Goal: Task Accomplishment & Management: Manage account settings

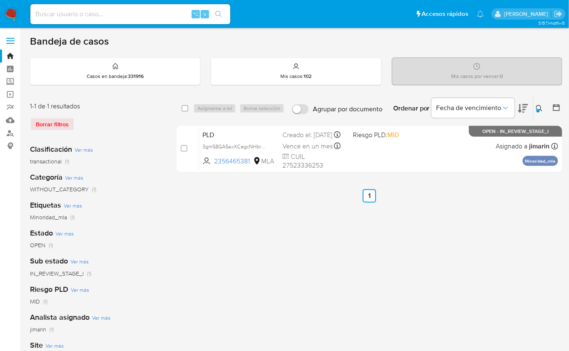
click at [539, 107] on icon at bounding box center [539, 108] width 7 height 7
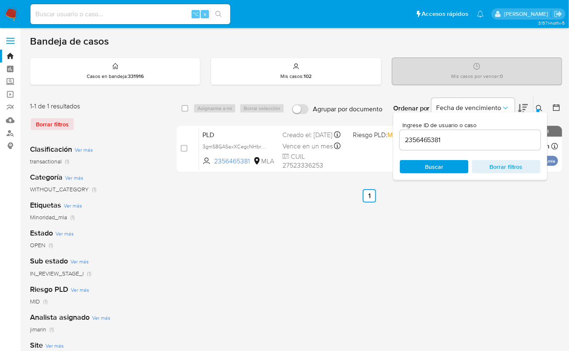
click at [490, 135] on input "2356465381" at bounding box center [470, 140] width 141 height 11
type input "318087720"
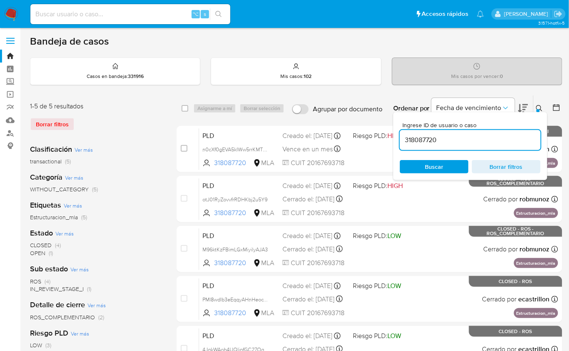
click at [539, 110] on div at bounding box center [538, 110] width 3 height 3
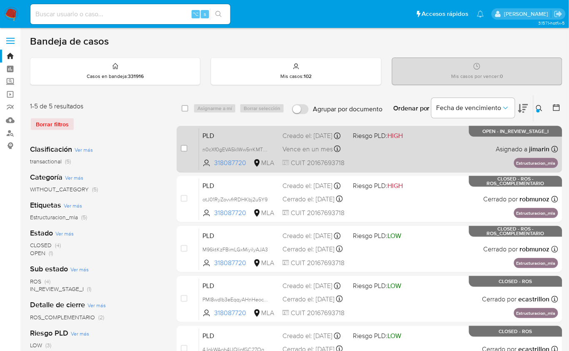
click at [455, 146] on div "PLD n0cXf0gEVA5kIWw5rrKMTQzZ 318087720 MLA Riesgo PLD: HIGH Creado el: 12/08/20…" at bounding box center [378, 149] width 359 height 42
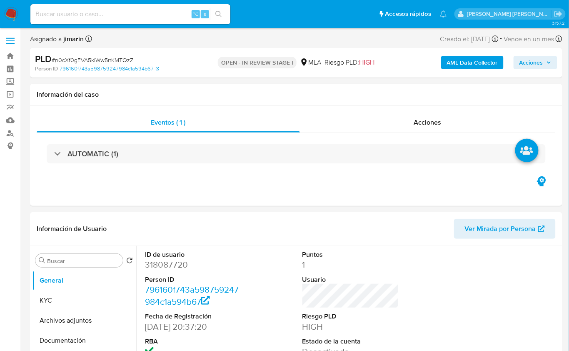
select select "10"
click at [58, 297] on button "KYC" at bounding box center [81, 300] width 98 height 20
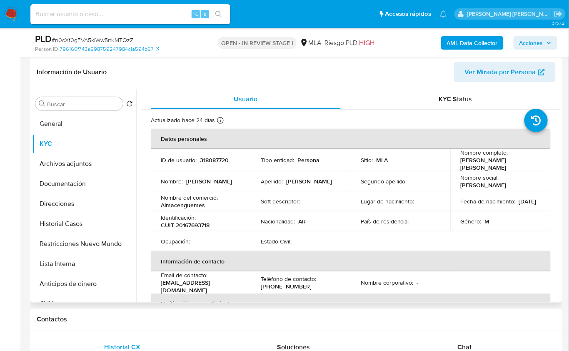
scroll to position [128, 0]
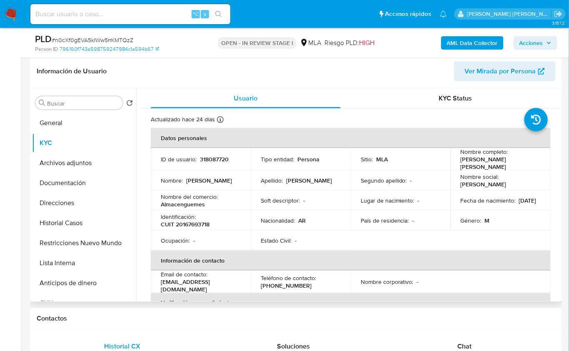
click at [199, 220] on p "CUIT 20167693718" at bounding box center [185, 224] width 49 height 8
copy p "20167693718"
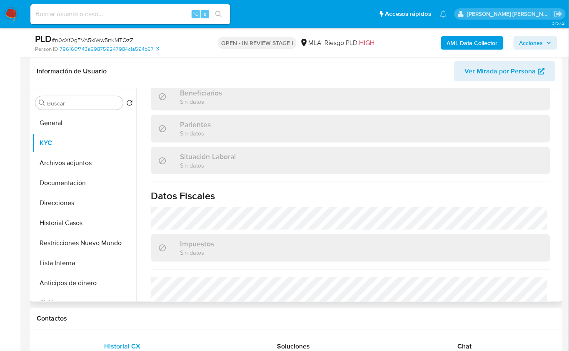
scroll to position [459, 0]
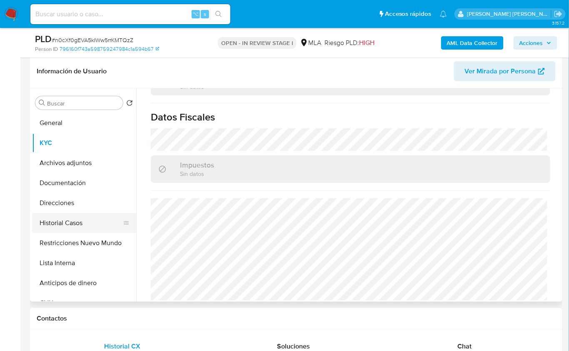
click at [76, 221] on button "Historial Casos" at bounding box center [81, 223] width 98 height 20
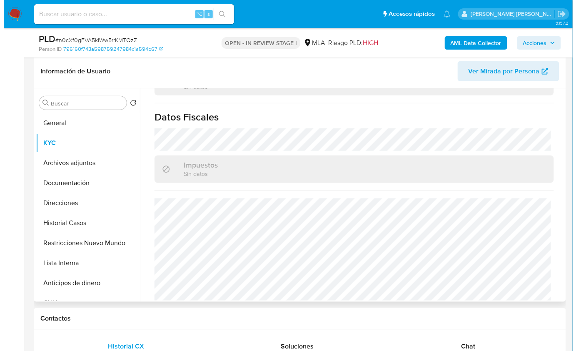
scroll to position [0, 0]
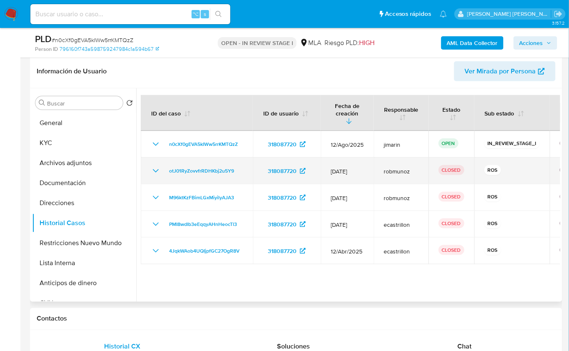
click at [154, 169] on icon "Mostrar/Ocultar" at bounding box center [156, 170] width 6 height 3
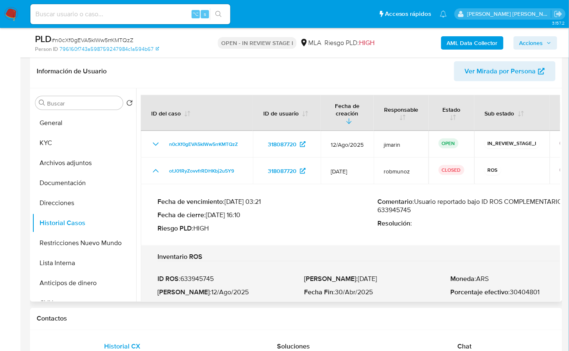
drag, startPoint x: 418, startPoint y: 194, endPoint x: 419, endPoint y: 201, distance: 6.8
click at [419, 201] on p "Comentario : Usuario reportado bajo ID ROS COMPLEMENTARIO 633945745" at bounding box center [488, 206] width 220 height 17
click at [93, 238] on button "Restricciones Nuevo Mundo" at bounding box center [81, 243] width 98 height 20
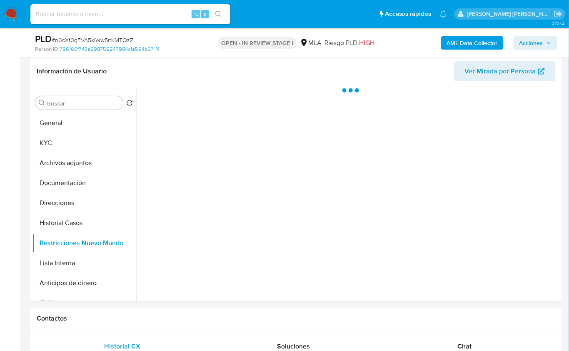
click at [460, 39] on b "AML Data Collector" at bounding box center [472, 42] width 51 height 13
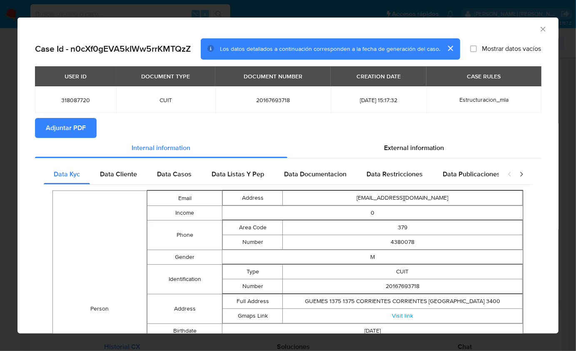
click at [78, 122] on span "Adjuntar PDF" at bounding box center [66, 128] width 40 height 18
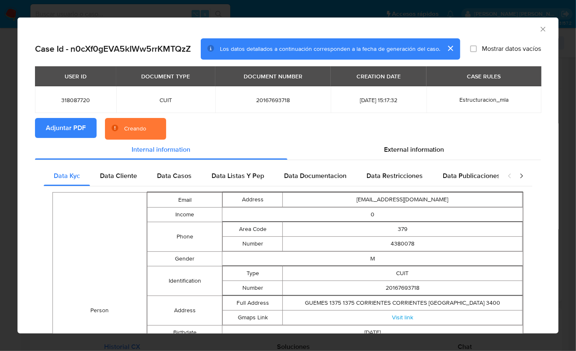
click at [241, 128] on section "Adjuntar PDF Creando" at bounding box center [288, 129] width 506 height 22
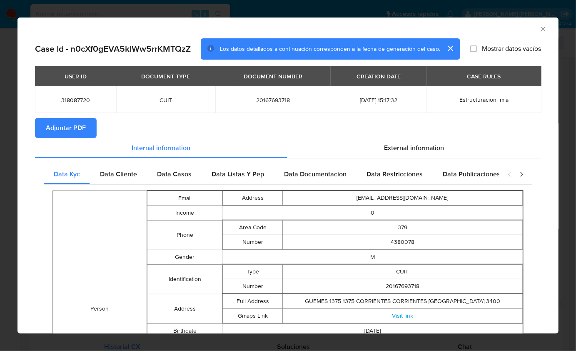
click at [539, 27] on icon "Cerrar ventana" at bounding box center [543, 29] width 8 height 8
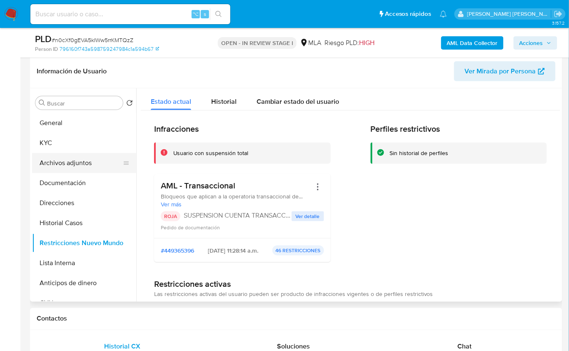
click at [80, 163] on button "Archivos adjuntos" at bounding box center [81, 163] width 98 height 20
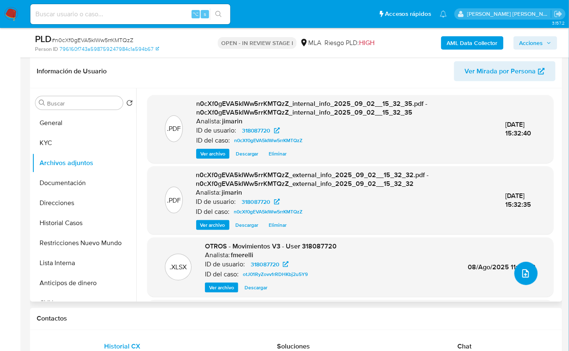
click at [516, 270] on button "upload-file" at bounding box center [526, 273] width 23 height 23
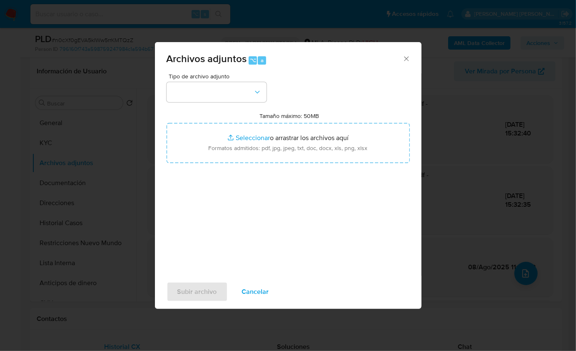
click at [217, 104] on div "Tipo de archivo adjunto Tamaño máximo: 50MB Seleccionar archivos Seleccionar o …" at bounding box center [288, 171] width 243 height 197
click at [215, 93] on button "button" at bounding box center [217, 92] width 100 height 20
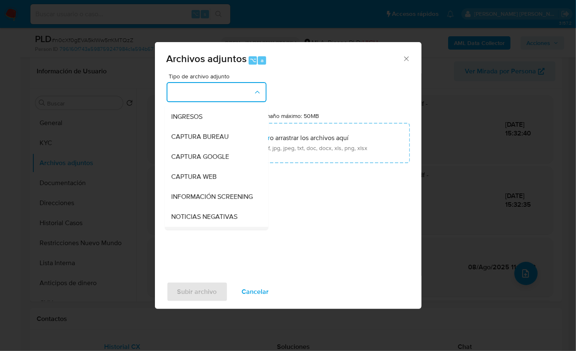
scroll to position [123, 0]
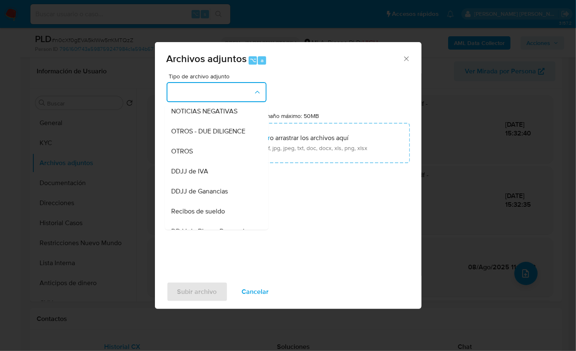
click at [208, 159] on div "OTROS" at bounding box center [214, 151] width 85 height 20
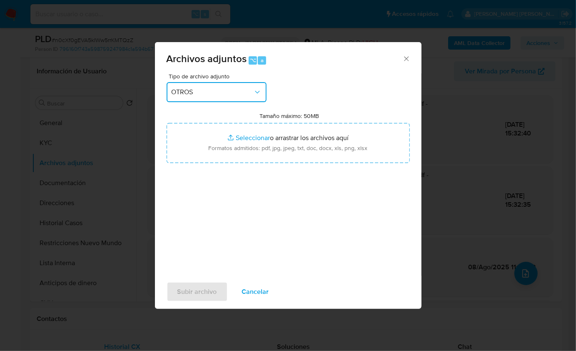
click at [210, 98] on button "OTROS" at bounding box center [217, 92] width 100 height 20
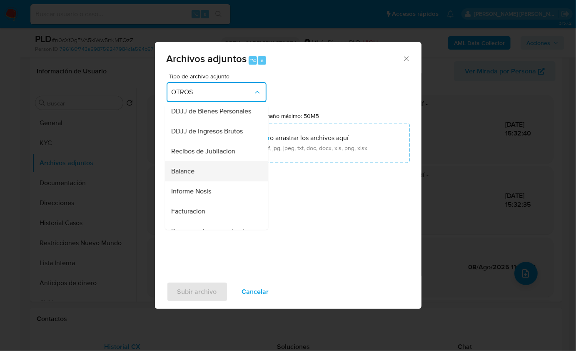
scroll to position [245, 0]
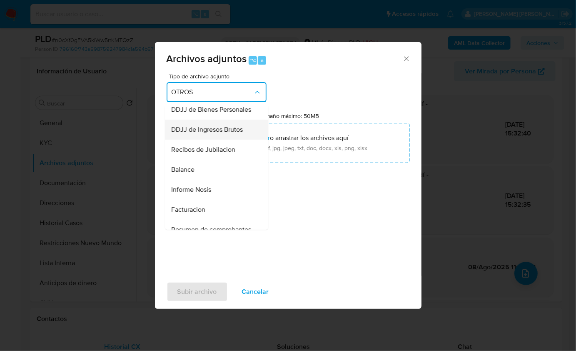
click at [216, 139] on div "DDJJ de Ingresos Brutos" at bounding box center [214, 129] width 85 height 20
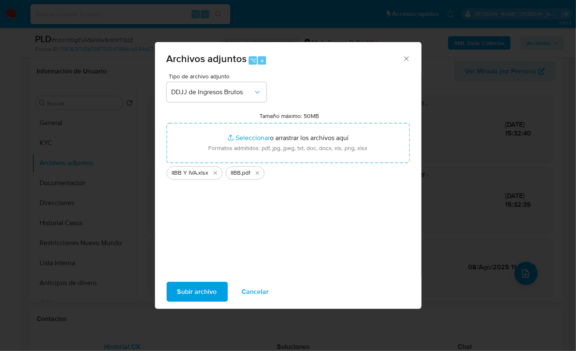
click at [210, 280] on div "Subir archivo Cancelar" at bounding box center [288, 292] width 267 height 32
click at [209, 287] on span "Subir archivo" at bounding box center [198, 292] width 40 height 18
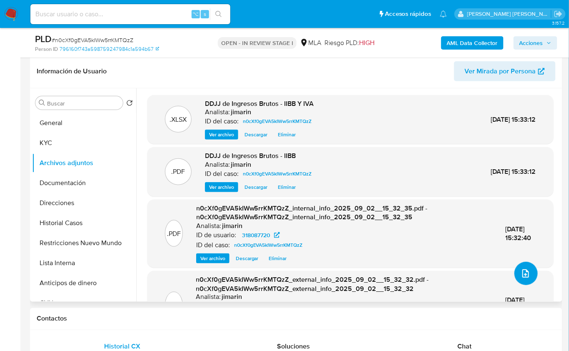
click at [524, 273] on icon "upload-file" at bounding box center [526, 273] width 10 height 10
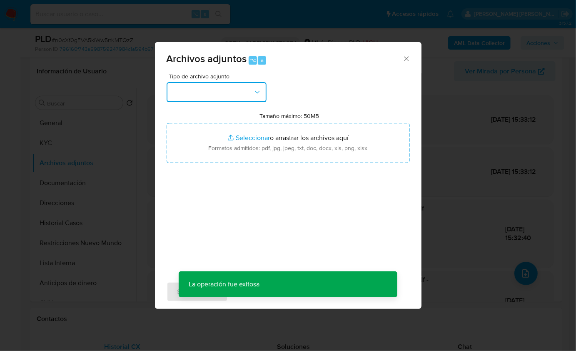
click at [233, 99] on button "button" at bounding box center [217, 92] width 100 height 20
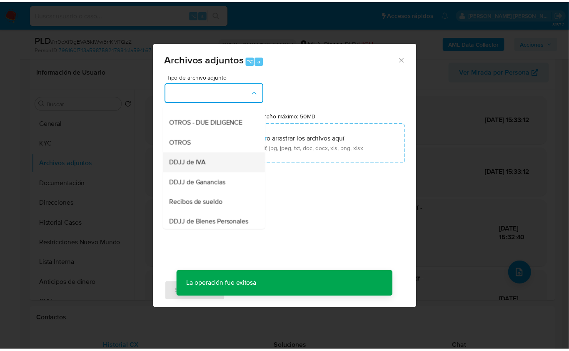
scroll to position [134, 0]
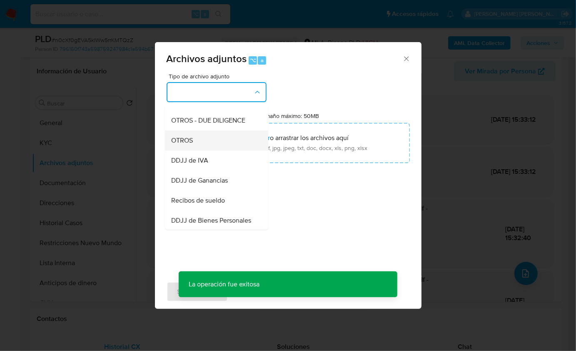
click at [208, 150] on div "OTROS" at bounding box center [214, 140] width 85 height 20
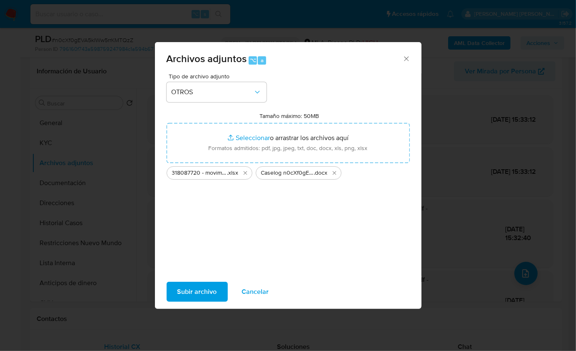
click at [200, 290] on span "Subir archivo" at bounding box center [198, 292] width 40 height 18
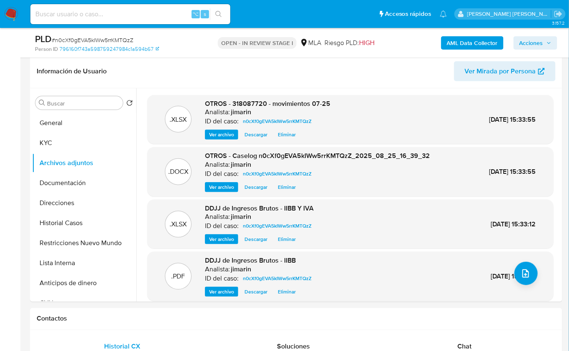
click at [537, 39] on span "Acciones" at bounding box center [532, 42] width 24 height 13
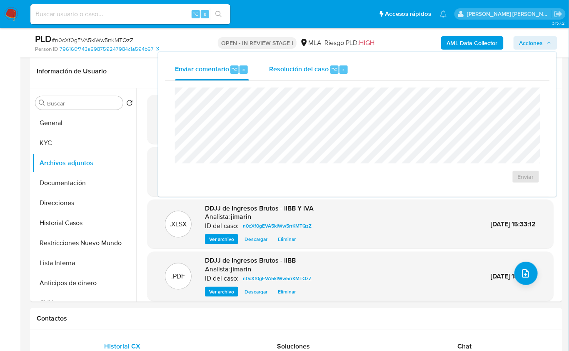
click at [299, 69] on span "Resolución del caso" at bounding box center [299, 69] width 60 height 10
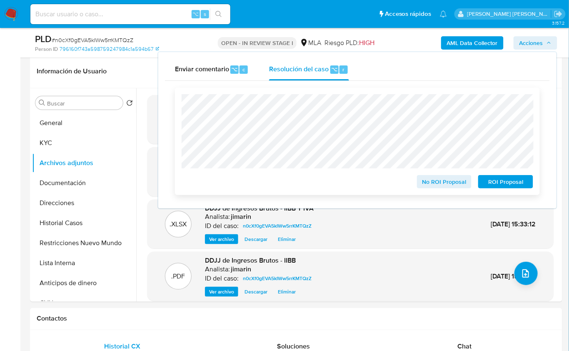
click at [500, 185] on span "ROI Proposal" at bounding box center [505, 182] width 43 height 12
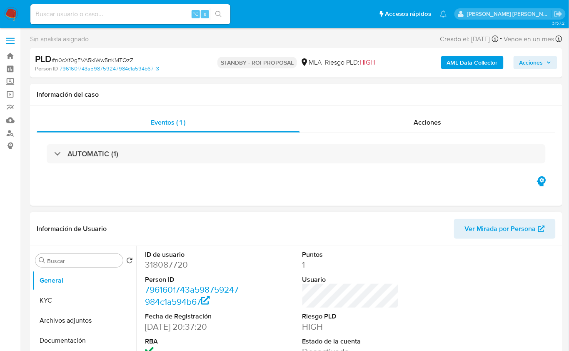
select select "10"
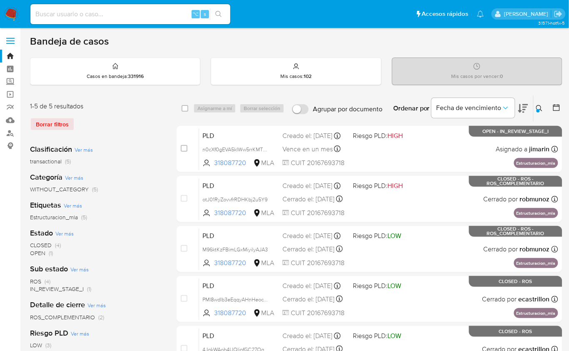
click at [538, 109] on div at bounding box center [538, 110] width 3 height 3
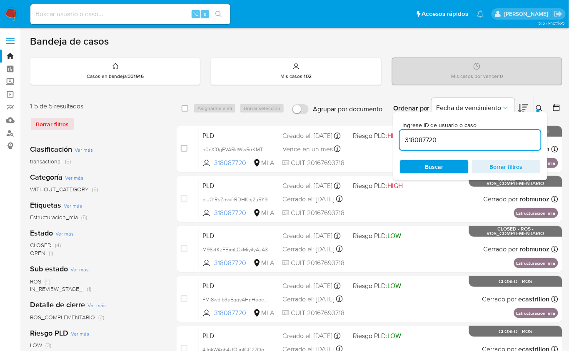
click at [499, 135] on input "318087720" at bounding box center [470, 140] width 141 height 11
type input "351548105"
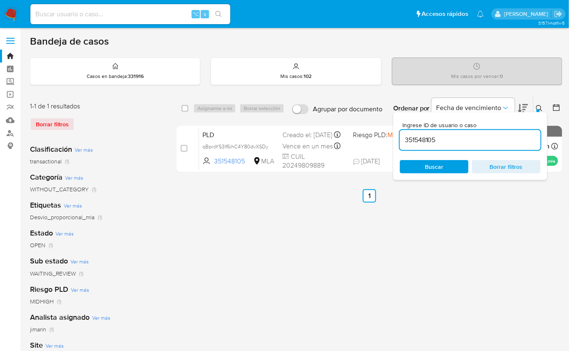
click at [539, 106] on icon at bounding box center [539, 108] width 7 height 7
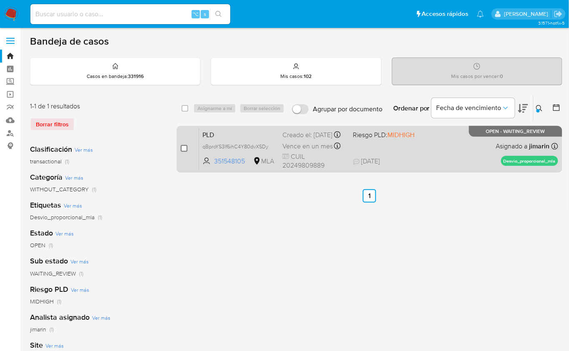
click at [183, 146] on input "checkbox" at bounding box center [184, 148] width 7 height 7
checkbox input "true"
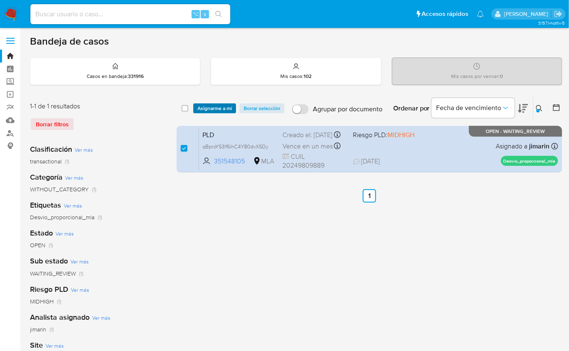
click at [211, 106] on span "Asignarme a mí" at bounding box center [215, 108] width 35 height 8
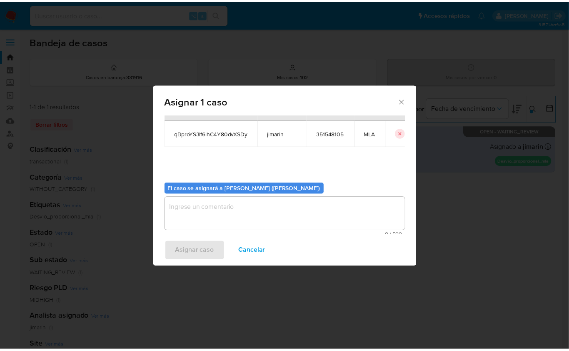
scroll to position [43, 0]
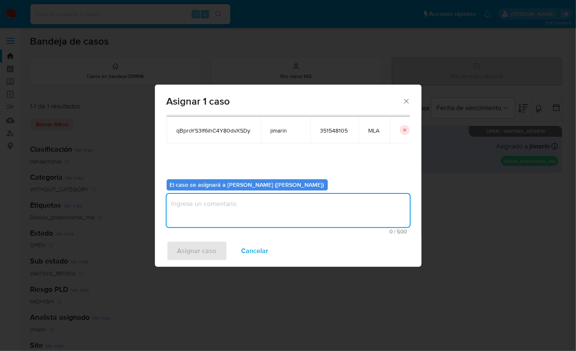
click at [227, 213] on textarea "assign-modal" at bounding box center [288, 210] width 243 height 33
click at [213, 248] on span "Asignar caso" at bounding box center [197, 251] width 39 height 18
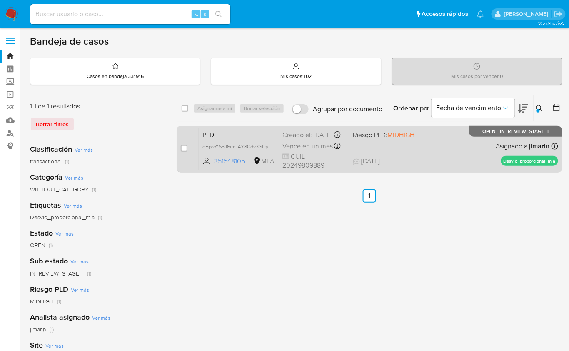
click at [416, 154] on div "PLD qBproYS3lf6ihC4Y80dvXSDy 351548105 MLA Riesgo PLD: MIDHIGH Creado el: 12/08…" at bounding box center [378, 149] width 359 height 42
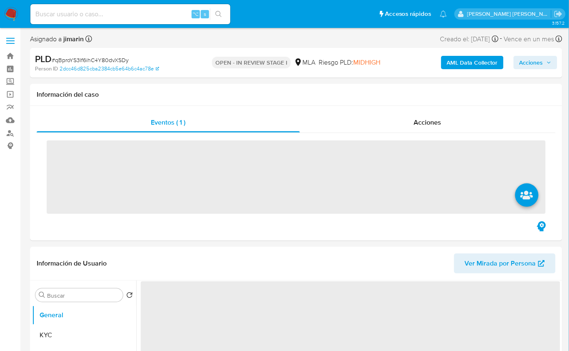
click at [86, 63] on span "# qBproYS3lf6ihC4Y80dvXSDy" at bounding box center [90, 60] width 77 height 8
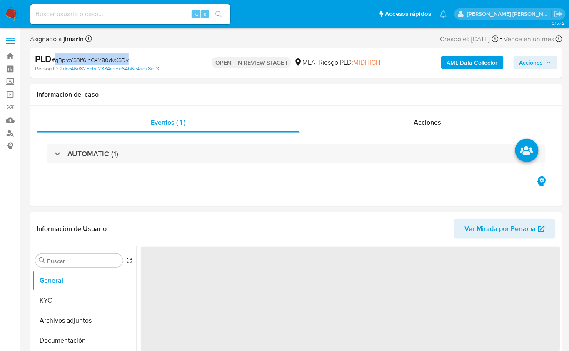
click at [86, 63] on span "# qBproYS3lf6ihC4Y80dvXSDy" at bounding box center [90, 60] width 77 height 8
copy span "qBproYS3lf6ihC4Y80dvXSDy"
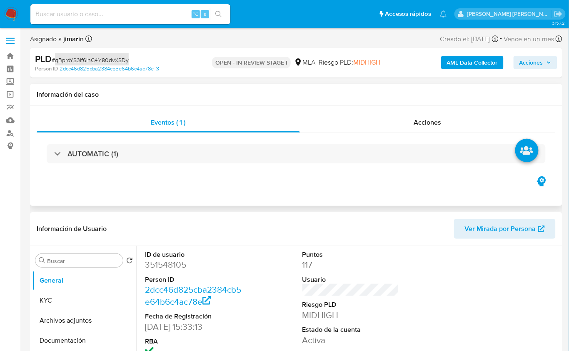
select select "10"
click at [164, 265] on dd "351548105" at bounding box center [193, 265] width 97 height 12
copy dd "351548105"
click at [163, 264] on dd "351548105" at bounding box center [193, 265] width 97 height 12
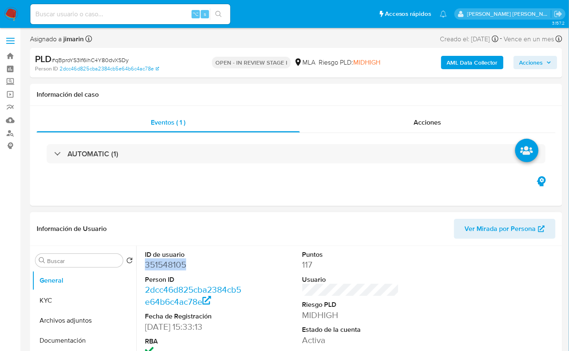
click at [163, 264] on dd "351548105" at bounding box center [193, 265] width 97 height 12
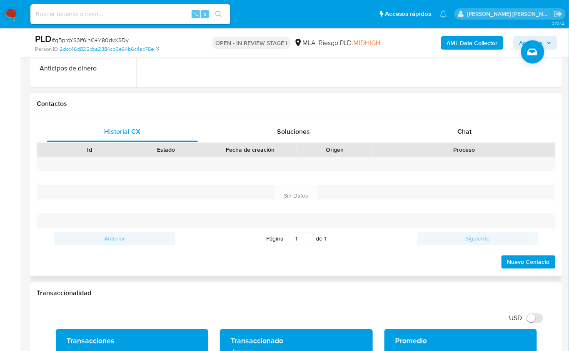
scroll to position [344, 0]
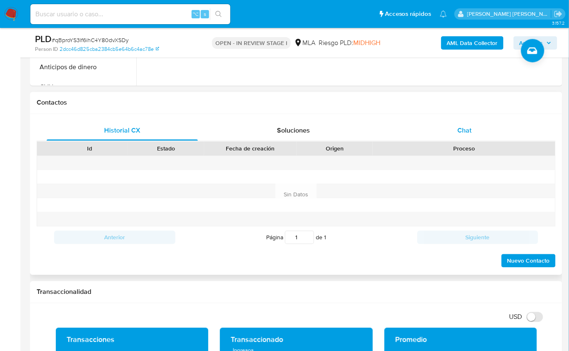
click at [490, 124] on div "Chat" at bounding box center [464, 131] width 151 height 20
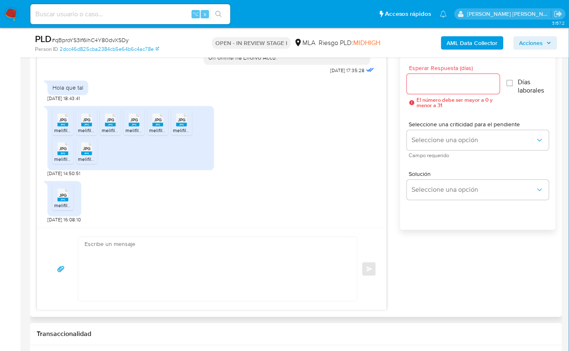
scroll to position [418, 0]
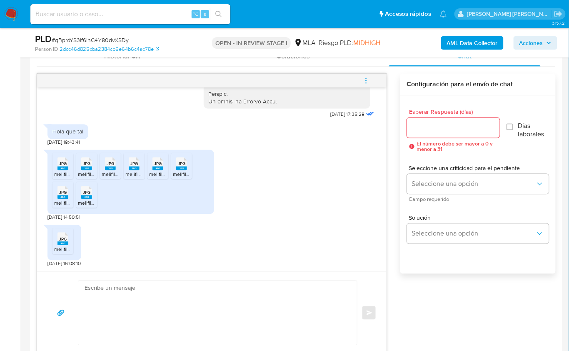
click at [60, 167] on rect at bounding box center [63, 169] width 11 height 4
click at [68, 160] on icon at bounding box center [63, 164] width 11 height 13
click at [68, 161] on icon at bounding box center [63, 164] width 11 height 13
click at [128, 164] on div "JPG JPG" at bounding box center [134, 163] width 18 height 16
click at [152, 166] on div "JPG JPG" at bounding box center [158, 163] width 18 height 16
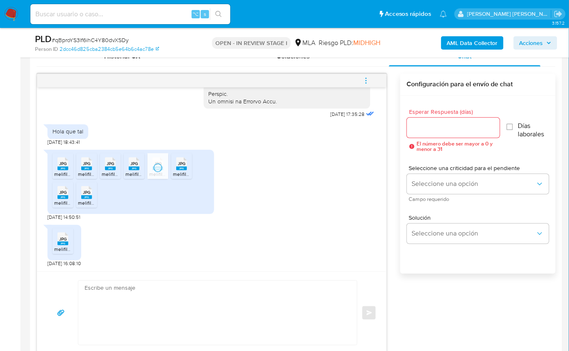
click at [184, 168] on rect at bounding box center [181, 169] width 11 height 4
click at [64, 195] on rect at bounding box center [63, 197] width 11 height 4
click at [86, 192] on span "JPG" at bounding box center [87, 192] width 8 height 5
click at [65, 232] on rect at bounding box center [71, 230] width 13 height 11
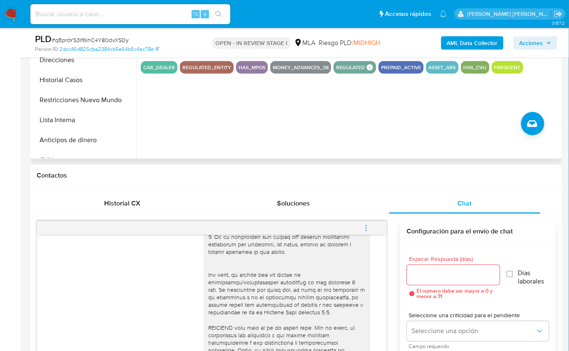
scroll to position [153, 0]
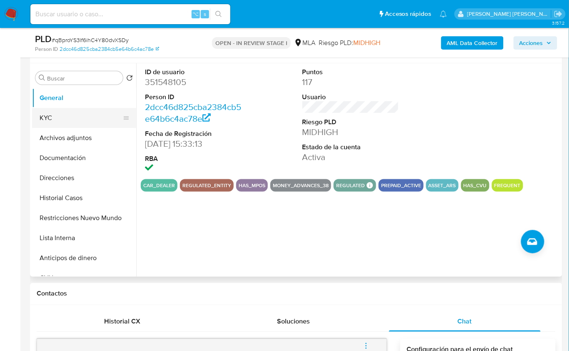
click at [57, 115] on button "KYC" at bounding box center [81, 118] width 98 height 20
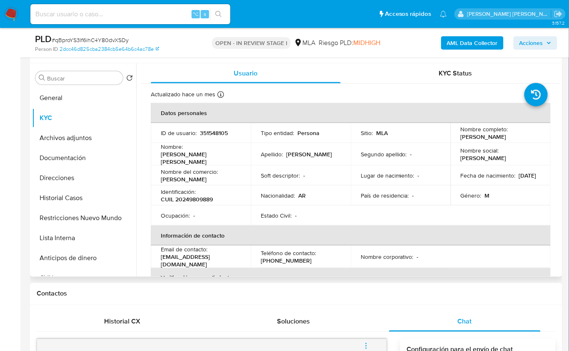
click at [192, 195] on p "CUIL 20249809889" at bounding box center [187, 199] width 52 height 8
copy p "20249809889"
click at [198, 198] on p "CUIL 20249809889" at bounding box center [187, 199] width 52 height 8
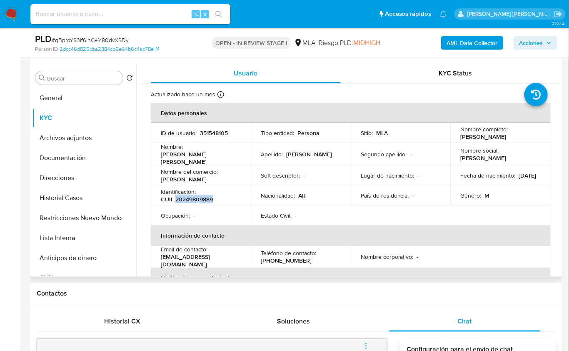
click at [198, 198] on p "CUIL 20249809889" at bounding box center [187, 199] width 52 height 8
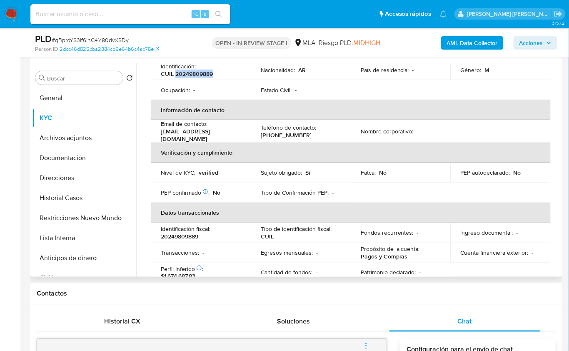
scroll to position [0, 0]
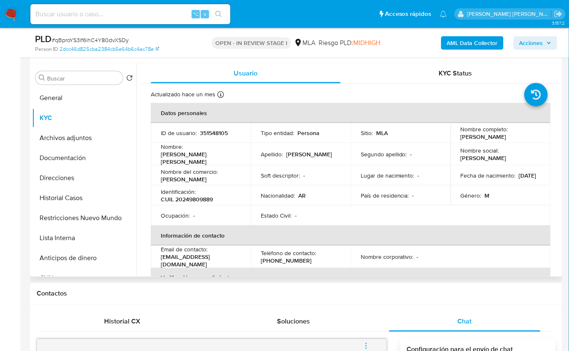
click at [325, 177] on td "Soft descriptor : -" at bounding box center [301, 175] width 100 height 20
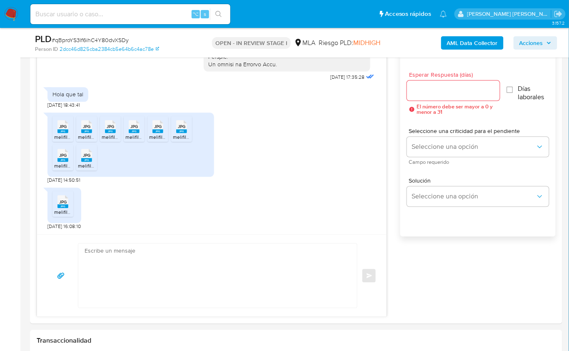
scroll to position [457, 0]
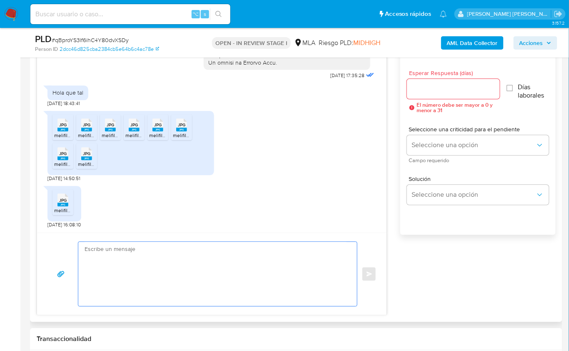
click at [178, 266] on textarea at bounding box center [216, 274] width 262 height 64
paste textarea "Hola, ¡Muchas gracias por tu respuesta! Confirmamos la recepción de la document…"
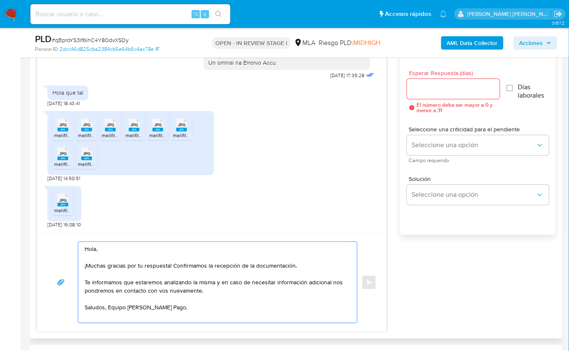
type textarea "Hola, ¡Muchas gracias por tu respuesta! Confirmamos la recepción de la document…"
click at [425, 87] on input "Esperar Respuesta (días)" at bounding box center [453, 88] width 93 height 11
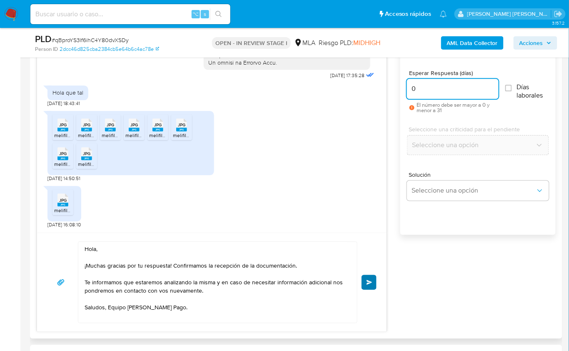
type input "0"
click at [370, 280] on span "Enviar" at bounding box center [370, 282] width 6 height 5
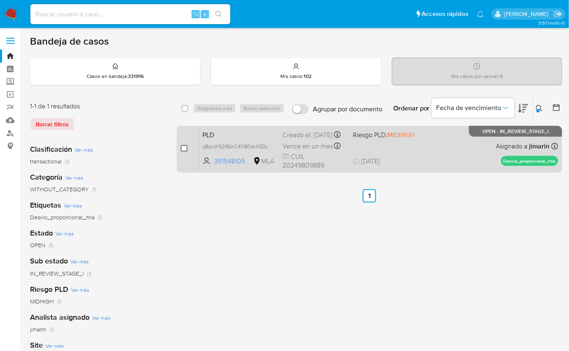
click at [183, 150] on input "checkbox" at bounding box center [184, 148] width 7 height 7
checkbox input "true"
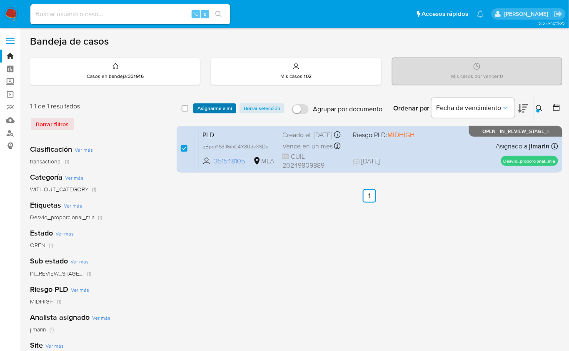
click at [215, 108] on span "Asignarme a mí" at bounding box center [215, 108] width 35 height 8
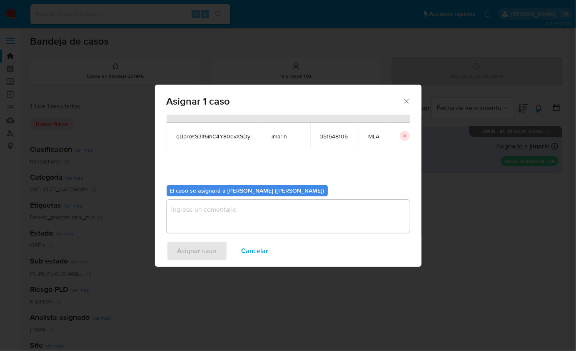
scroll to position [43, 0]
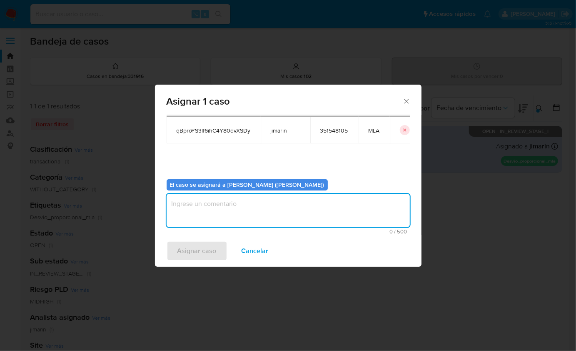
click at [230, 205] on textarea "assign-modal" at bounding box center [288, 210] width 243 height 33
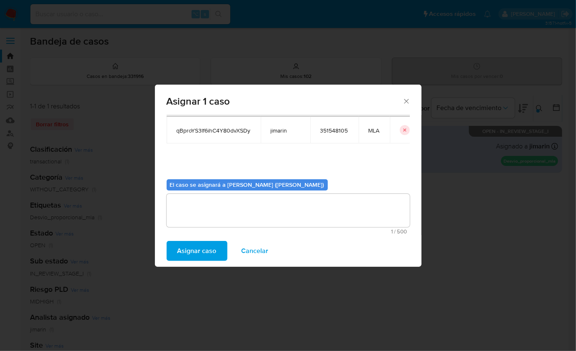
click at [208, 258] on span "Asignar caso" at bounding box center [197, 251] width 39 height 18
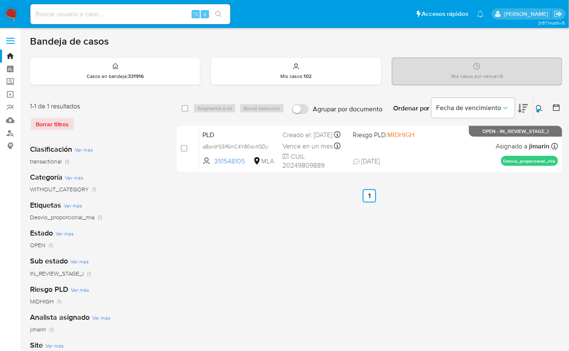
click at [538, 109] on div at bounding box center [538, 110] width 3 height 3
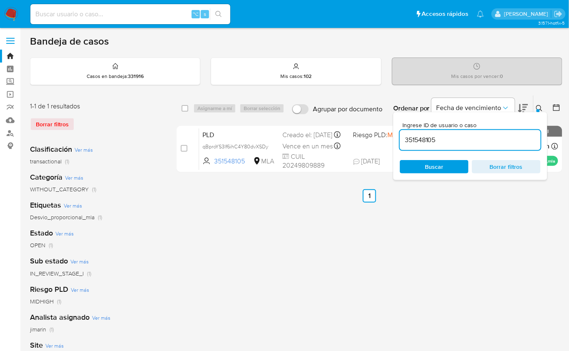
click at [488, 136] on input "351548105" at bounding box center [470, 140] width 141 height 11
type input "1284087371"
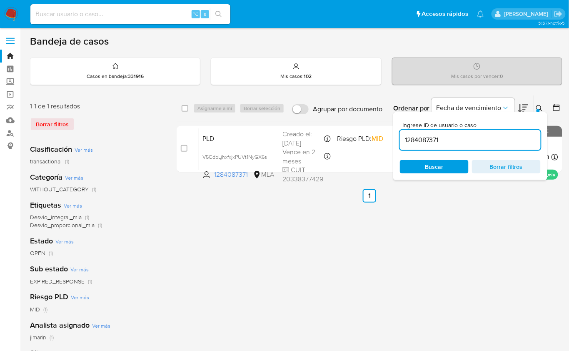
click at [539, 105] on icon at bounding box center [539, 108] width 6 height 6
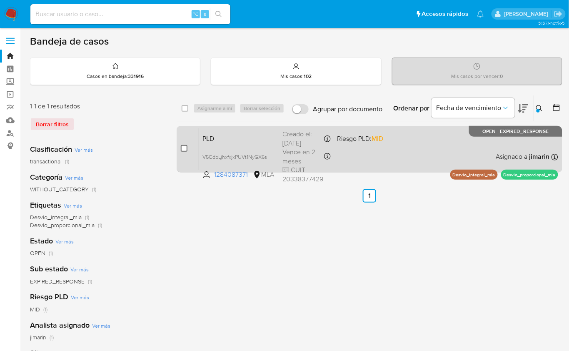
click at [186, 148] on input "checkbox" at bounding box center [184, 148] width 7 height 7
checkbox input "true"
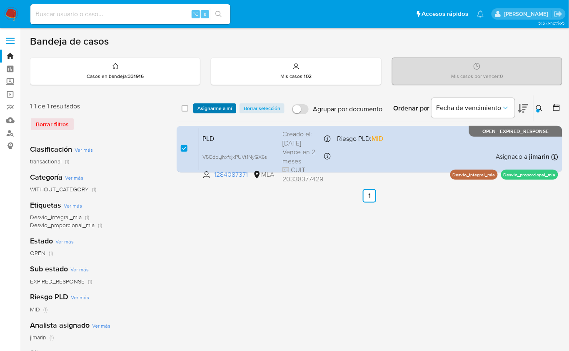
click at [207, 105] on span "Asignarme a mí" at bounding box center [215, 108] width 35 height 8
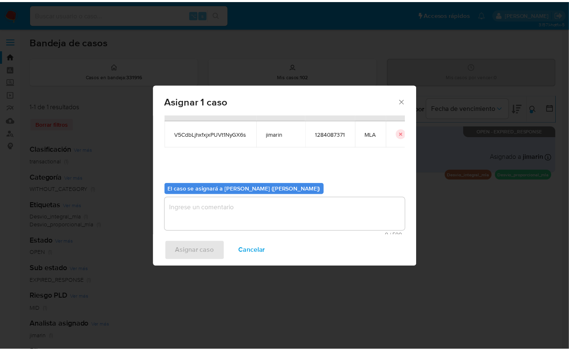
scroll to position [43, 0]
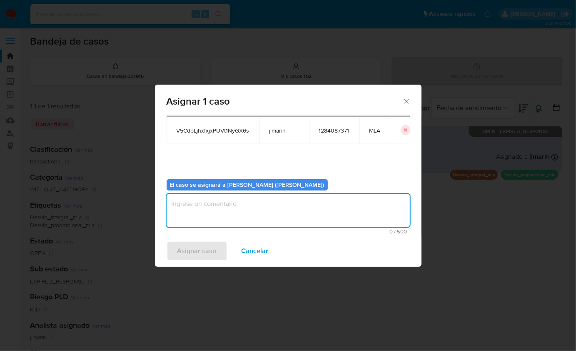
click at [242, 203] on textarea "assign-modal" at bounding box center [288, 210] width 243 height 33
click at [205, 253] on span "Asignar caso" at bounding box center [197, 251] width 39 height 18
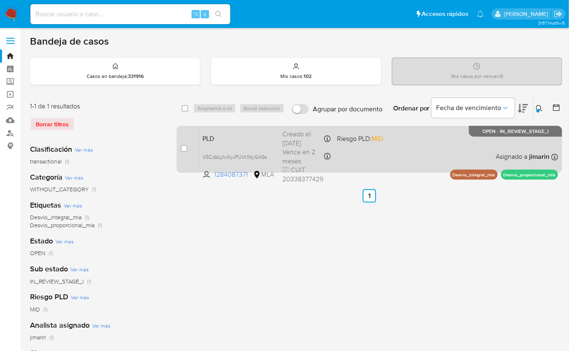
click at [493, 161] on div "PLD V5CdbLjhxfxjxPUVt1NyGX6s 1284087371 MLA Riesgo PLD: MID Creado el: 12/08/20…" at bounding box center [378, 149] width 359 height 42
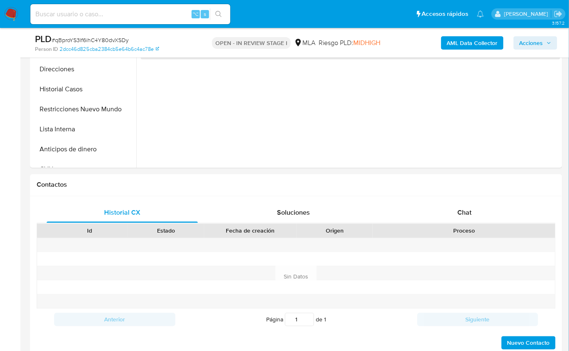
scroll to position [424, 0]
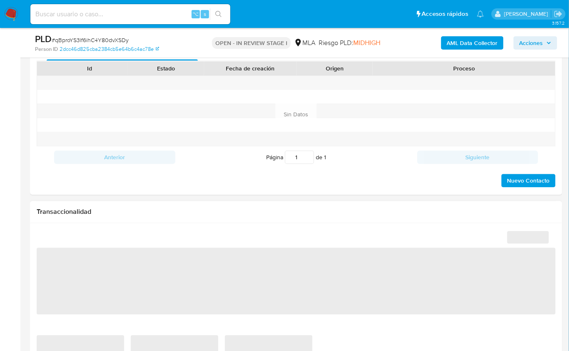
select select "10"
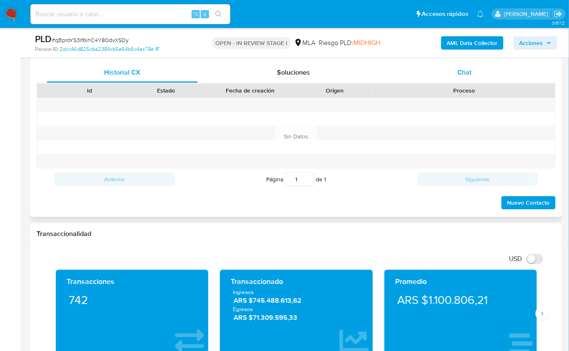
scroll to position [355, 0]
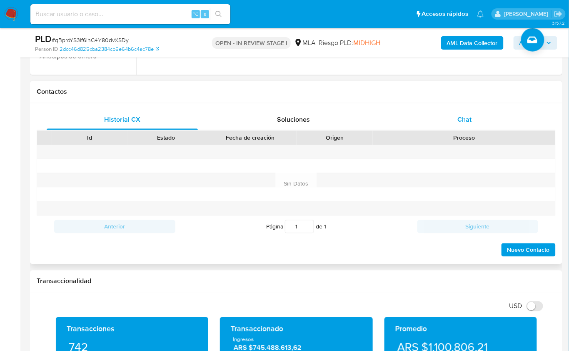
click at [466, 119] on span "Chat" at bounding box center [465, 120] width 14 height 10
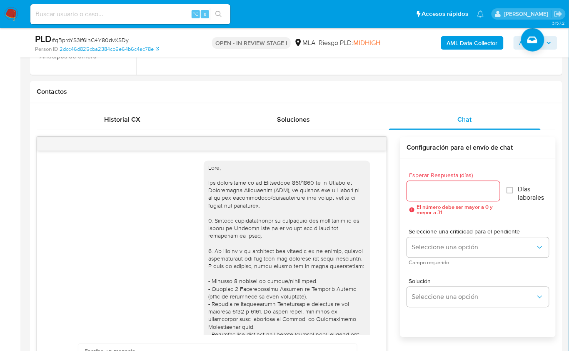
scroll to position [542, 0]
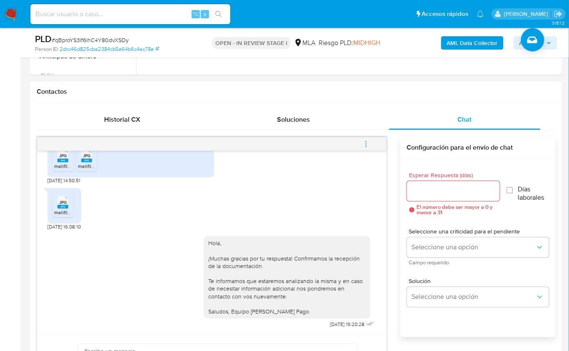
click at [376, 141] on button "menu-action" at bounding box center [367, 144] width 28 height 20
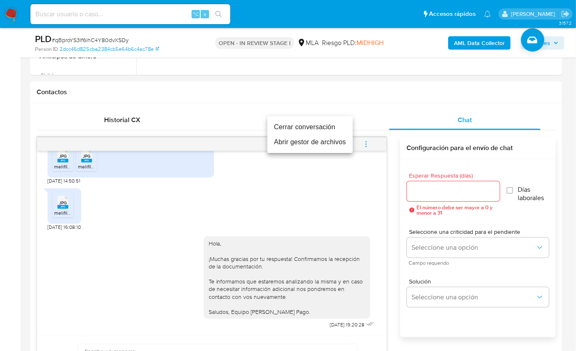
click at [321, 120] on li "Cerrar conversación" at bounding box center [310, 127] width 85 height 15
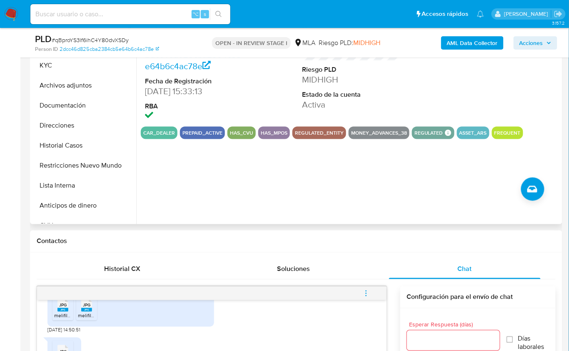
scroll to position [203, 0]
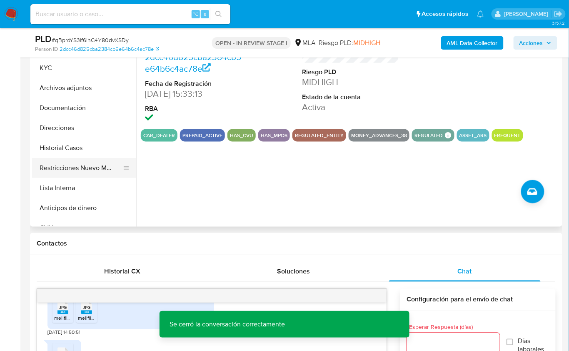
click at [99, 173] on button "Restricciones Nuevo Mundo" at bounding box center [81, 168] width 98 height 20
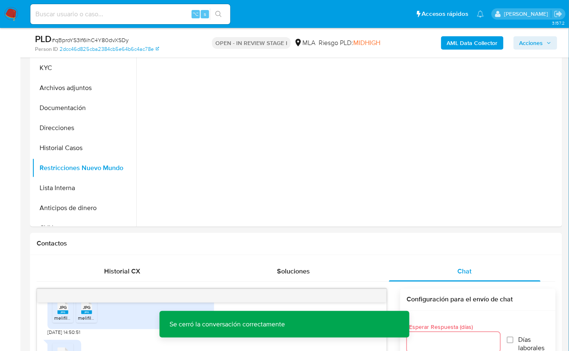
click at [470, 40] on b "AML Data Collector" at bounding box center [472, 42] width 51 height 13
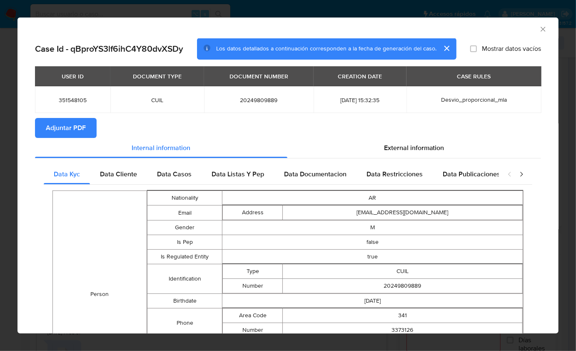
click at [89, 127] on button "Adjuntar PDF" at bounding box center [66, 128] width 62 height 20
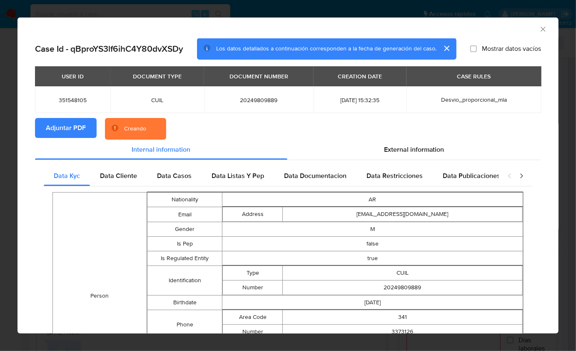
click at [358, 126] on section "Adjuntar PDF Creando" at bounding box center [288, 129] width 506 height 22
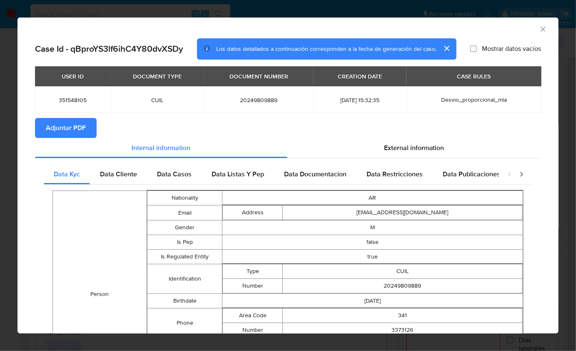
click at [541, 28] on icon "Cerrar ventana" at bounding box center [543, 29] width 5 height 5
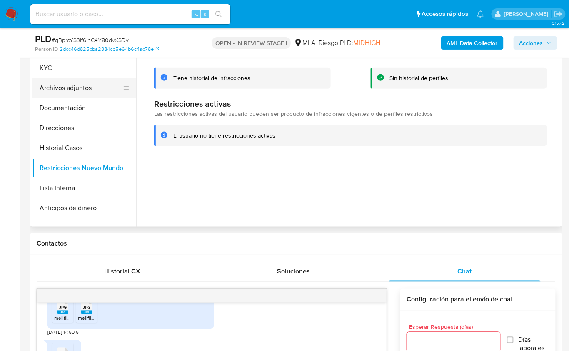
click at [80, 90] on button "Archivos adjuntos" at bounding box center [81, 88] width 98 height 20
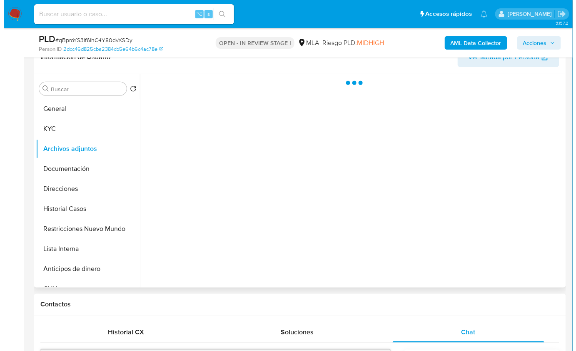
scroll to position [138, 0]
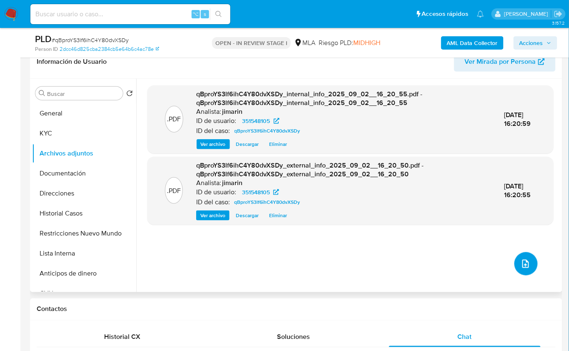
click at [516, 258] on button "upload-file" at bounding box center [526, 263] width 23 height 23
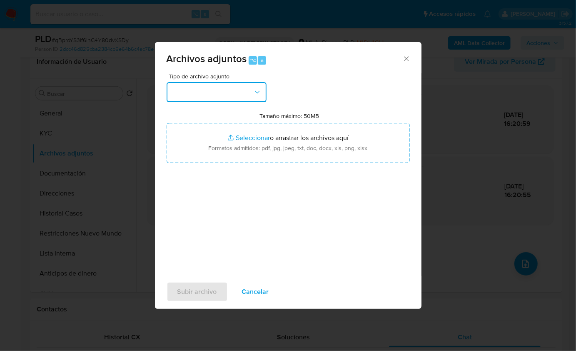
click at [198, 92] on button "button" at bounding box center [217, 92] width 100 height 20
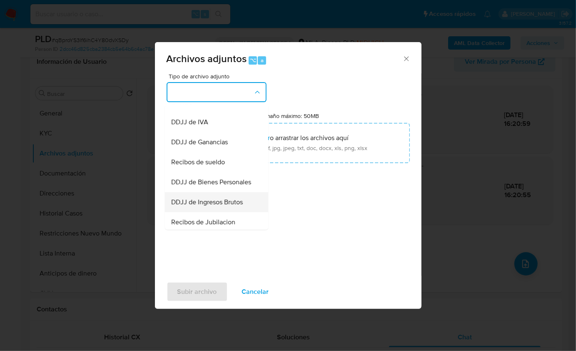
scroll to position [173, 0]
click at [232, 205] on span "DDJJ de Ingresos Brutos" at bounding box center [208, 201] width 72 height 8
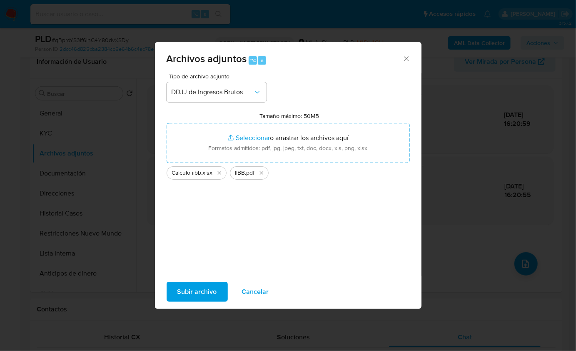
click at [201, 293] on span "Subir archivo" at bounding box center [198, 292] width 40 height 18
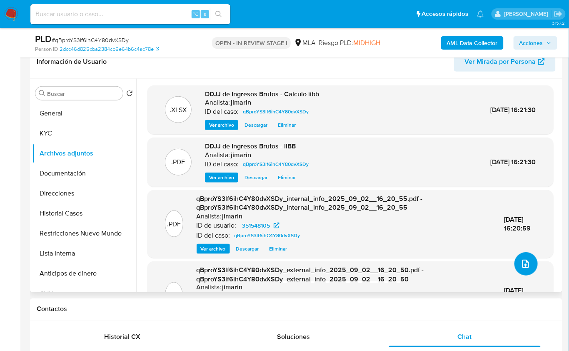
click at [521, 262] on icon "upload-file" at bounding box center [526, 264] width 10 height 10
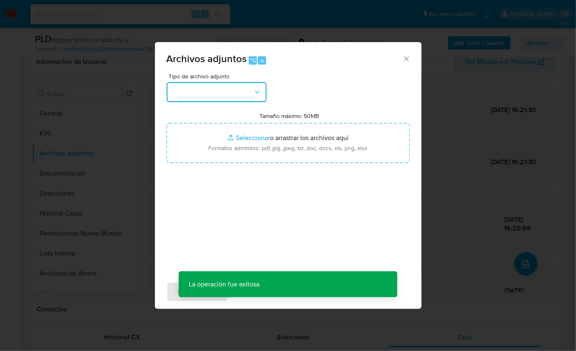
click at [226, 84] on button "button" at bounding box center [217, 92] width 100 height 20
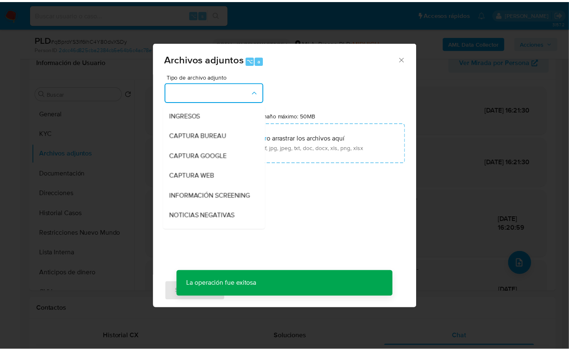
scroll to position [137, 0]
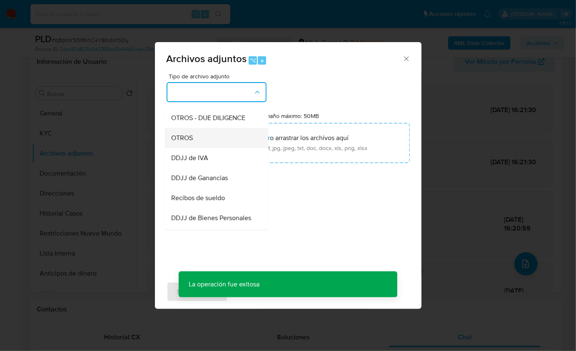
click at [203, 146] on div "OTROS" at bounding box center [214, 138] width 85 height 20
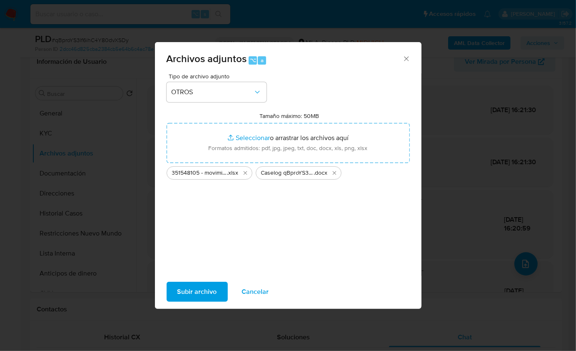
click at [210, 287] on span "Subir archivo" at bounding box center [198, 292] width 40 height 18
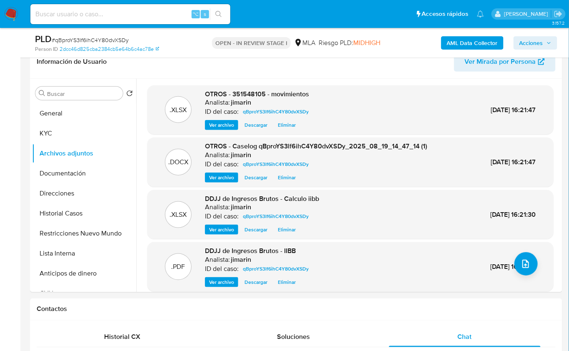
click at [526, 41] on span "Acciones" at bounding box center [532, 42] width 24 height 13
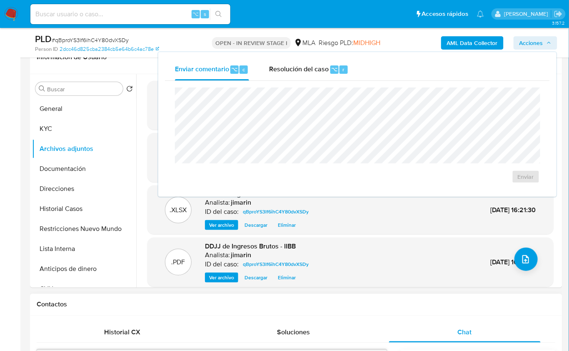
scroll to position [259, 0]
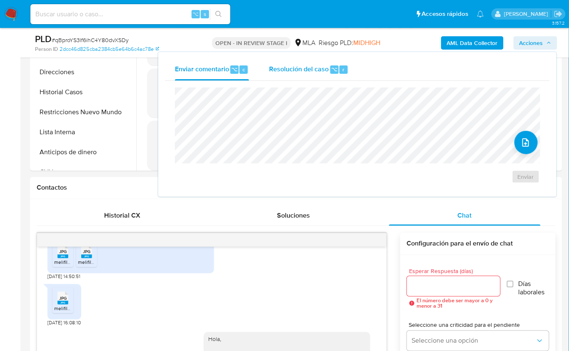
click at [316, 75] on div "Resolución del caso ⌥ r" at bounding box center [309, 70] width 80 height 22
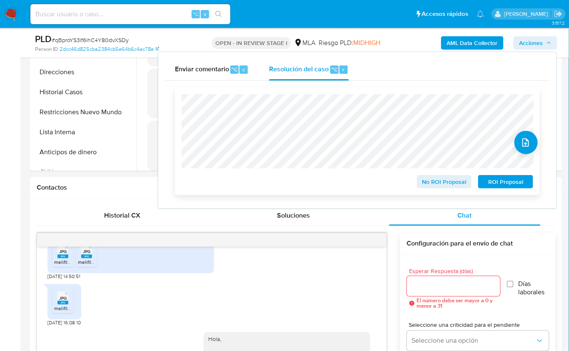
click at [435, 181] on span "No ROI Proposal" at bounding box center [444, 182] width 43 height 12
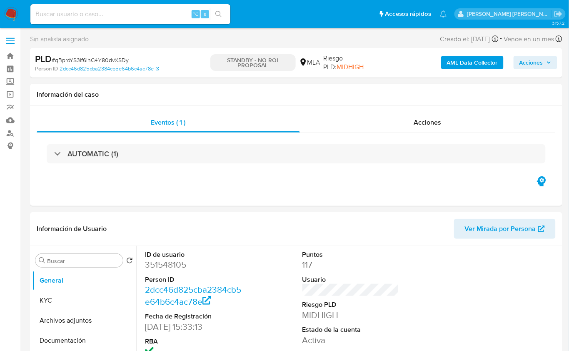
select select "10"
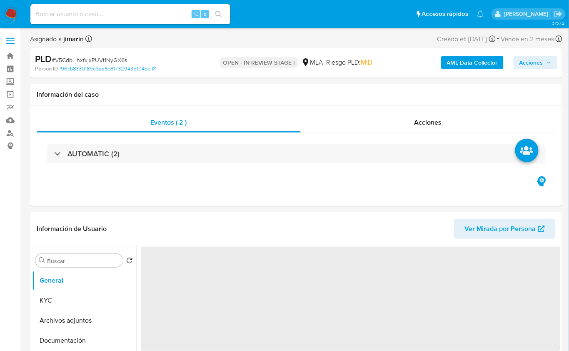
click at [100, 57] on span "# V5CdbLjhxfxjxPUVt1NyGX6s" at bounding box center [89, 60] width 75 height 8
copy span "V5CdbLjhxfxjxPUVt1NyGX6s"
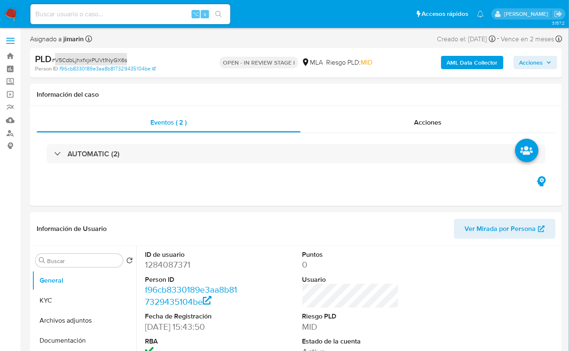
select select "10"
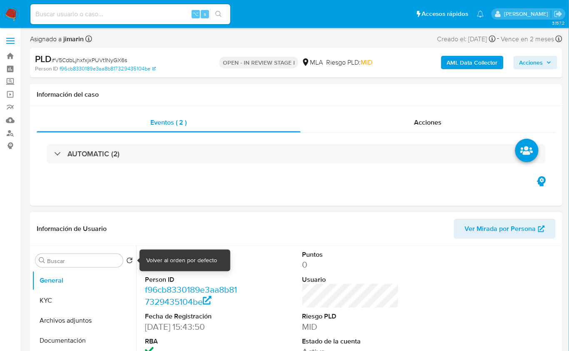
click at [160, 268] on dd "1284087371" at bounding box center [193, 265] width 97 height 12
click at [161, 268] on dd "1284087371" at bounding box center [193, 265] width 97 height 12
copy dd "1284087371"
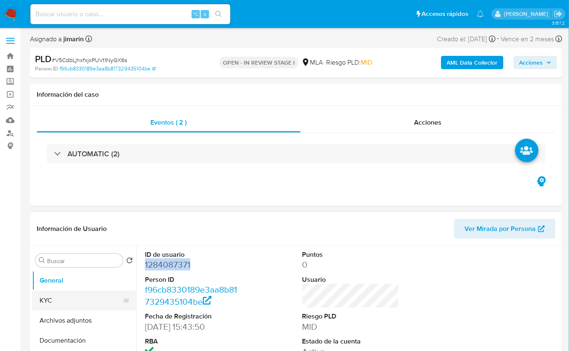
click at [48, 302] on button "KYC" at bounding box center [81, 300] width 98 height 20
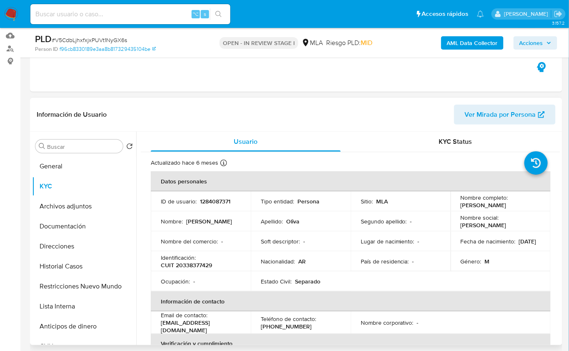
scroll to position [110, 0]
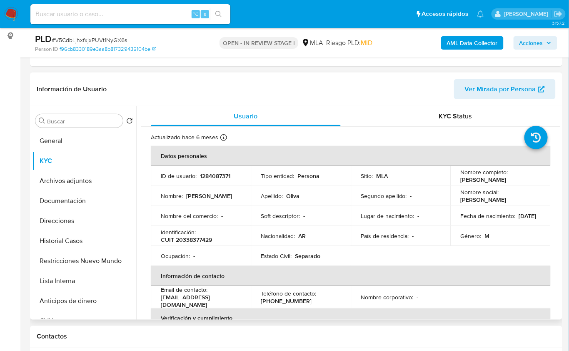
click at [204, 238] on p "CUIT 20338377429" at bounding box center [186, 240] width 51 height 8
copy p "20338377429"
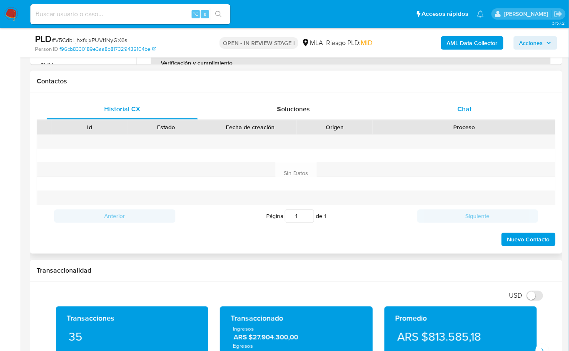
click at [470, 109] on span "Chat" at bounding box center [465, 110] width 14 height 10
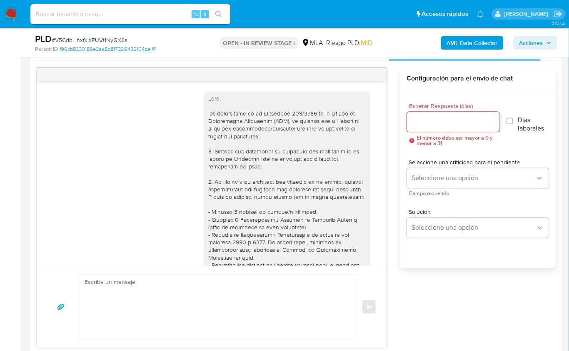
scroll to position [471, 0]
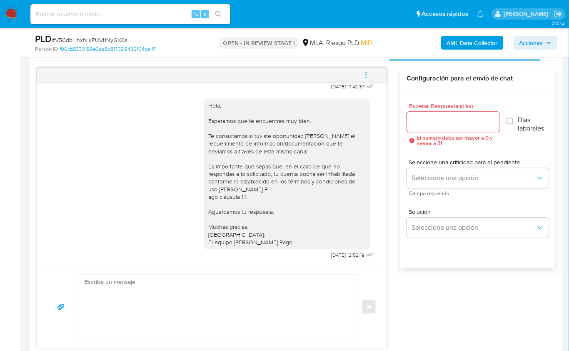
click at [365, 77] on icon "menu-action" at bounding box center [367, 75] width 8 height 8
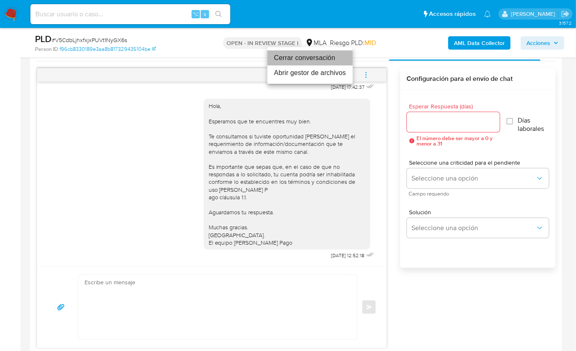
click at [303, 58] on li "Cerrar conversación" at bounding box center [310, 57] width 85 height 15
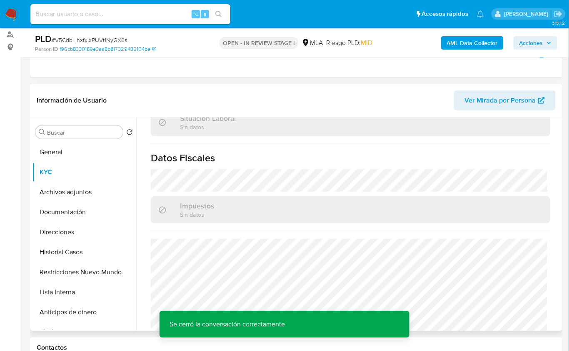
scroll to position [468, 0]
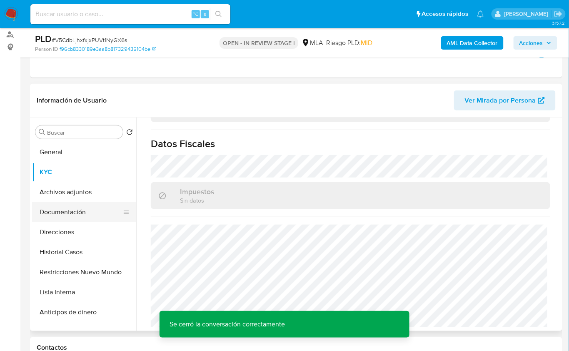
click at [60, 209] on button "Documentación" at bounding box center [81, 212] width 98 height 20
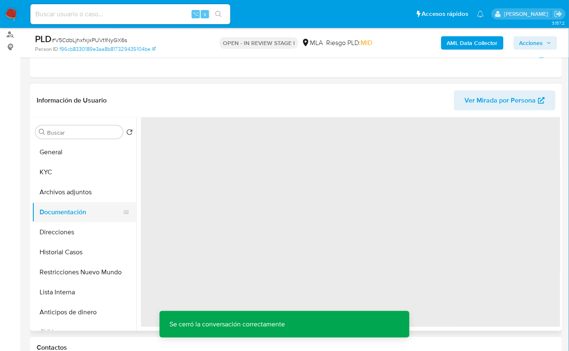
scroll to position [0, 0]
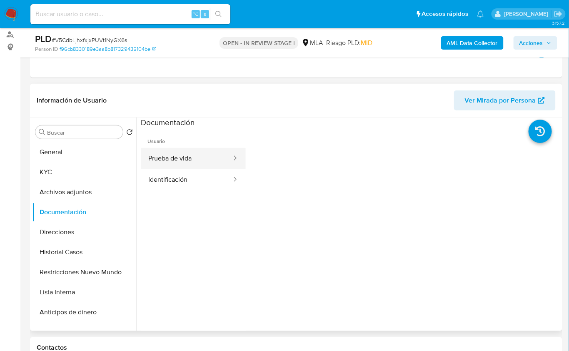
click at [191, 162] on button "Prueba de vida" at bounding box center [187, 158] width 92 height 21
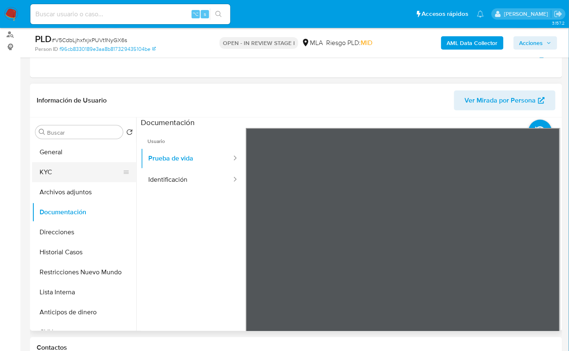
click at [83, 165] on button "KYC" at bounding box center [81, 172] width 98 height 20
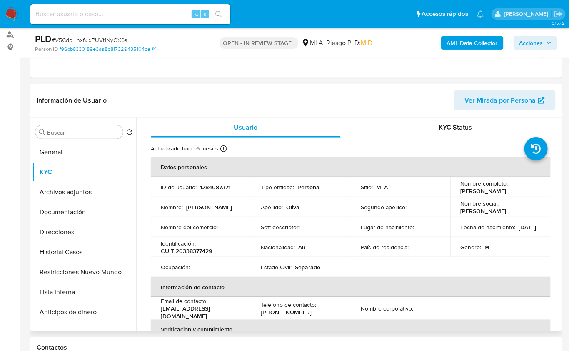
click at [463, 187] on p "[PERSON_NAME]" at bounding box center [484, 191] width 46 height 8
drag, startPoint x: 520, startPoint y: 192, endPoint x: 458, endPoint y: 192, distance: 62.5
click at [458, 192] on td "Nombre completo : Gabriel Alejandro Oliva" at bounding box center [501, 187] width 100 height 20
copy p "[PERSON_NAME]"
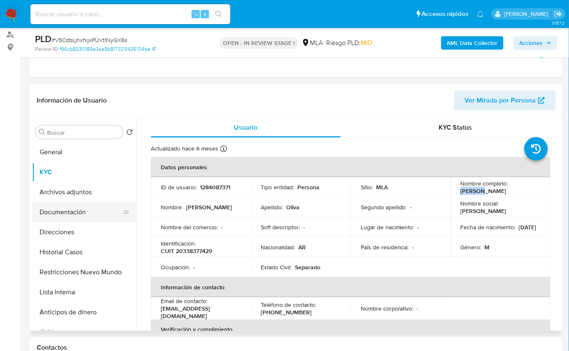
click at [66, 215] on button "Documentación" at bounding box center [81, 212] width 98 height 20
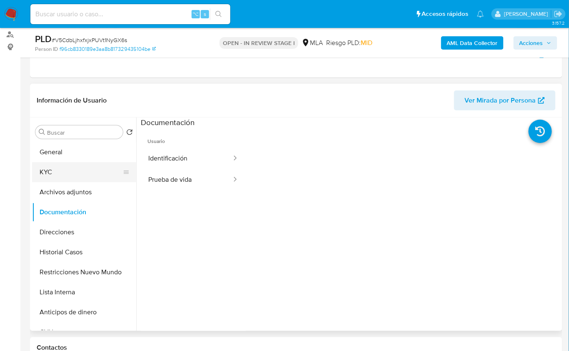
click at [65, 176] on button "KYC" at bounding box center [81, 172] width 98 height 20
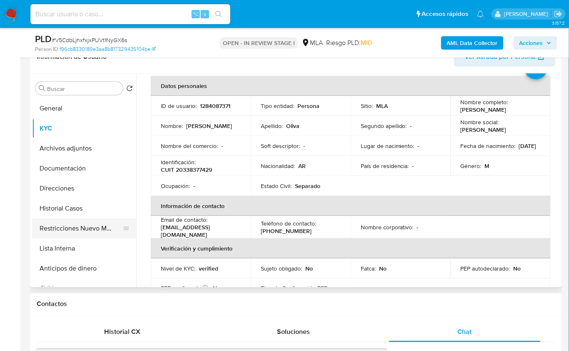
click at [86, 222] on button "Restricciones Nuevo Mundo" at bounding box center [81, 228] width 98 height 20
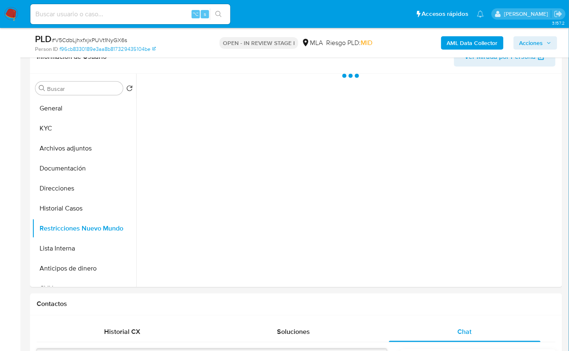
click at [457, 42] on b "AML Data Collector" at bounding box center [472, 42] width 51 height 13
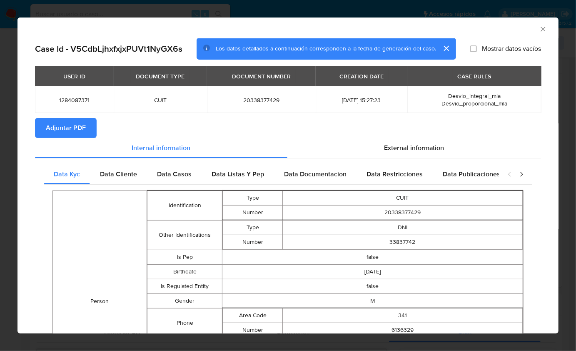
click at [25, 126] on div "Case Id - V5CdbLjhxfxjxPUVt1NyGX6s Los datos detallados a continuación correspo…" at bounding box center [288, 335] width 541 height 595
click at [87, 129] on button "Adjuntar PDF" at bounding box center [66, 128] width 62 height 20
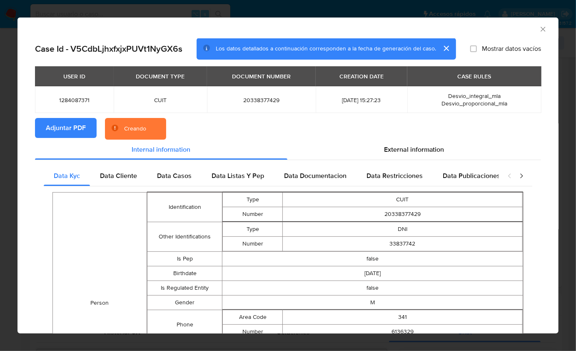
click at [355, 127] on section "Adjuntar PDF Creando" at bounding box center [288, 129] width 506 height 22
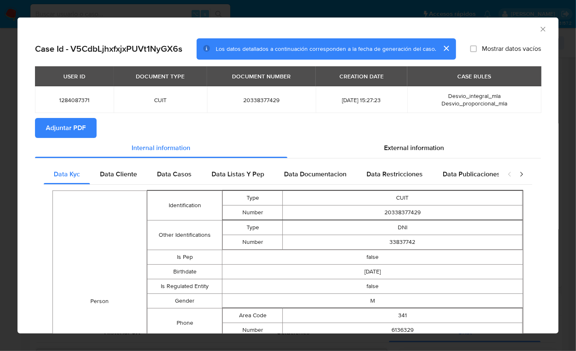
click at [539, 32] on icon "Cerrar ventana" at bounding box center [543, 29] width 8 height 8
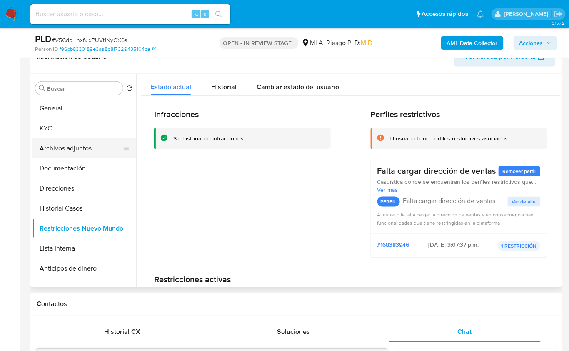
click at [68, 142] on button "Archivos adjuntos" at bounding box center [81, 148] width 98 height 20
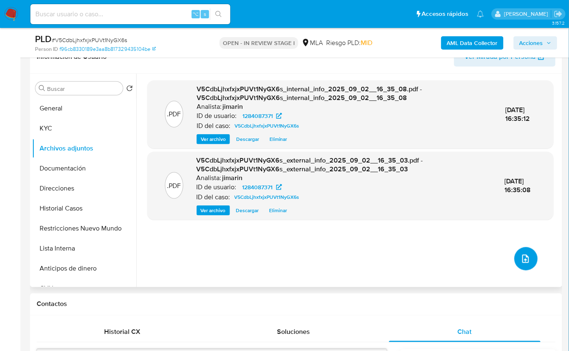
click at [517, 252] on button "upload-file" at bounding box center [526, 258] width 23 height 23
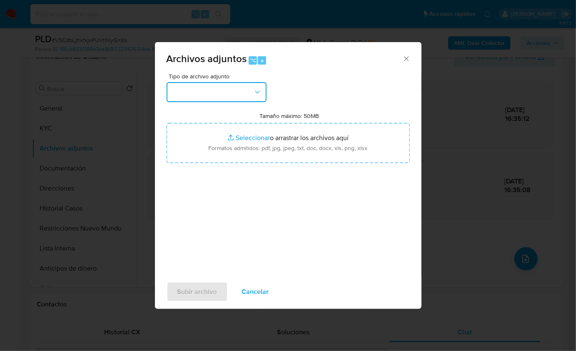
click at [239, 92] on button "button" at bounding box center [217, 92] width 100 height 20
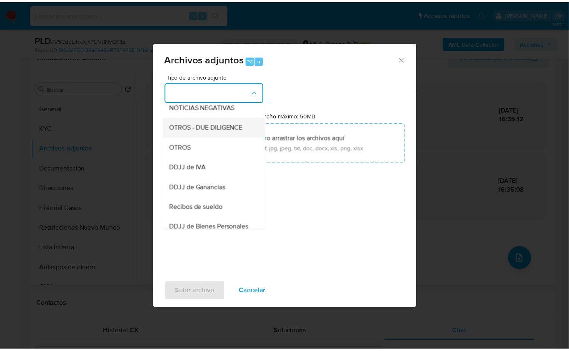
scroll to position [128, 0]
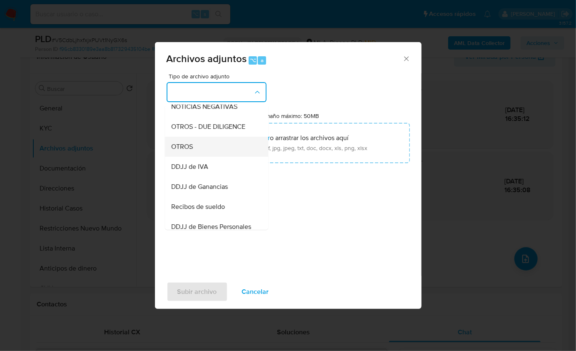
click at [217, 156] on div "OTROS" at bounding box center [214, 146] width 85 height 20
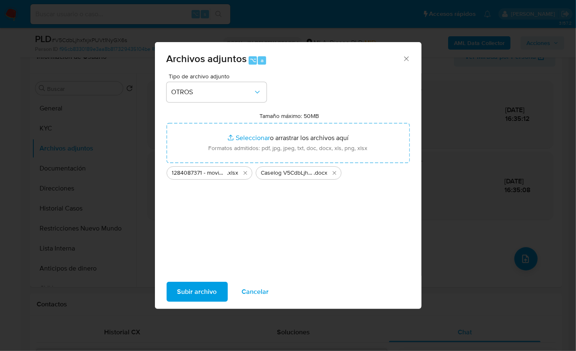
click at [208, 286] on span "Subir archivo" at bounding box center [198, 292] width 40 height 18
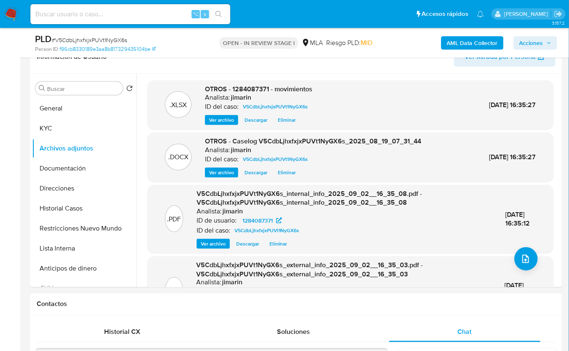
click at [530, 45] on span "Acciones" at bounding box center [532, 42] width 24 height 13
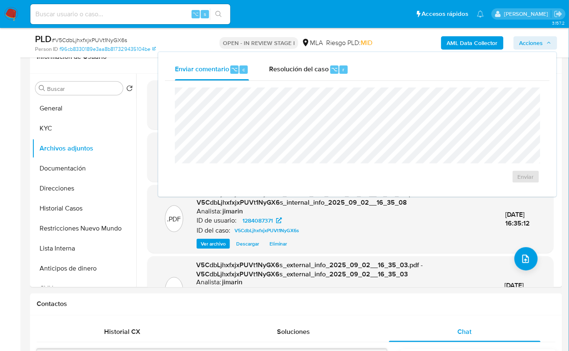
click at [316, 77] on div "Resolución del caso ⌥ r" at bounding box center [309, 70] width 80 height 22
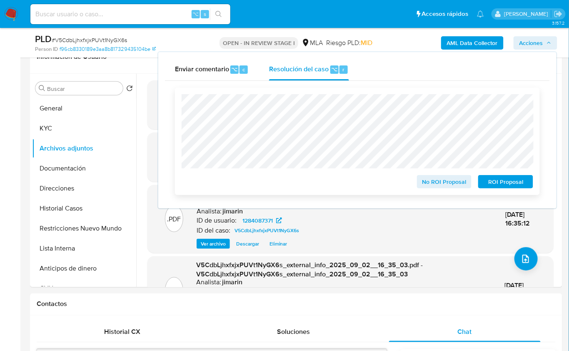
click at [452, 183] on span "No ROI Proposal" at bounding box center [444, 182] width 43 height 12
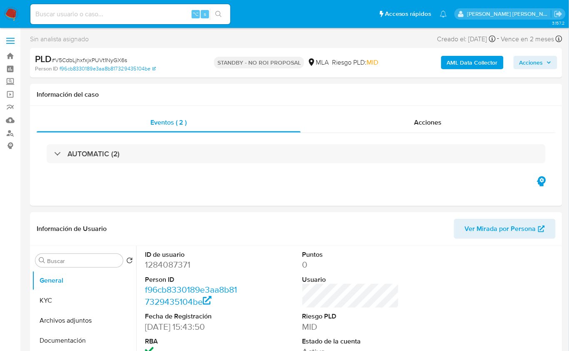
select select "10"
